Goal: Navigation & Orientation: Find specific page/section

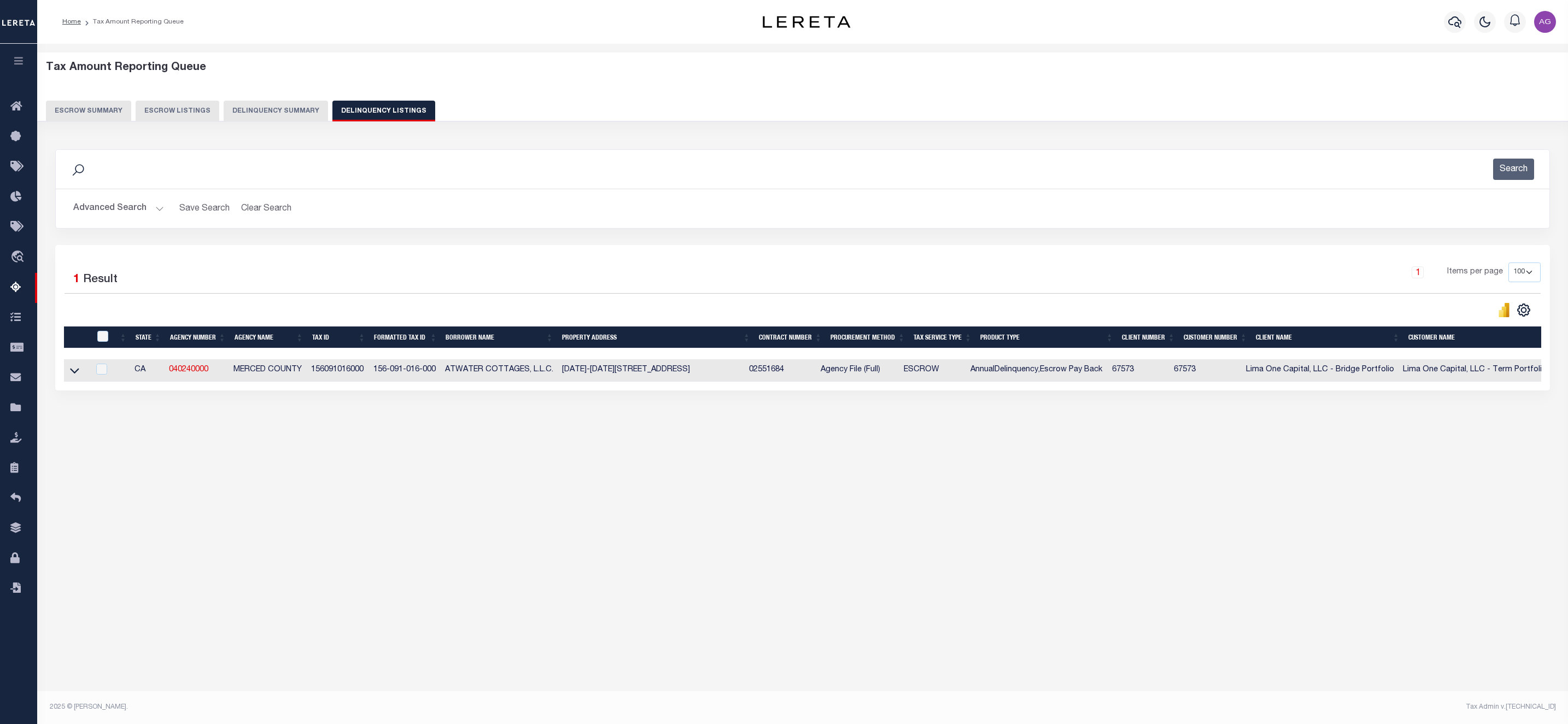
select select "100"
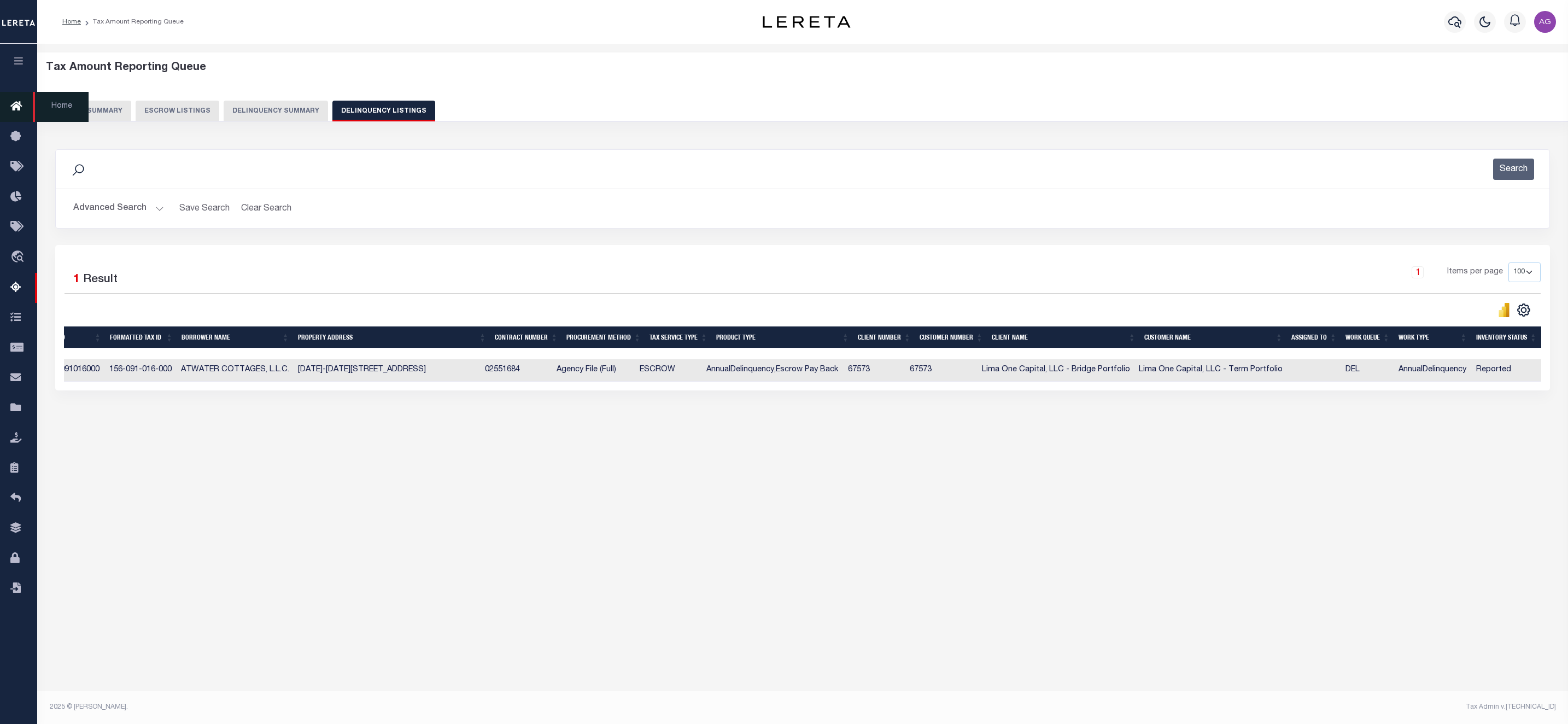
click at [53, 107] on span "Home" at bounding box center [61, 107] width 56 height 30
